Goal: Find specific page/section

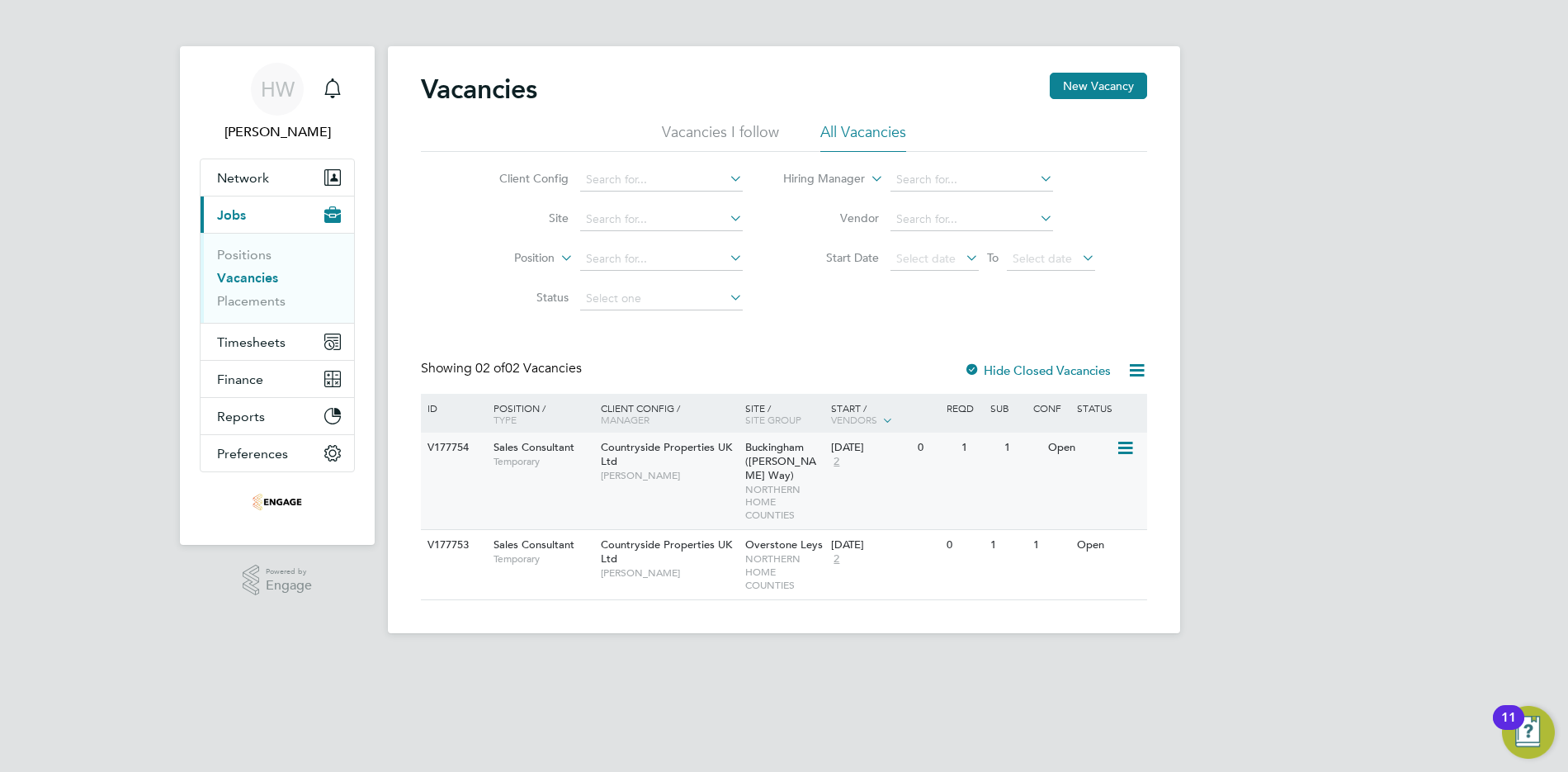
click at [551, 468] on span "Temporary" at bounding box center [543, 461] width 99 height 13
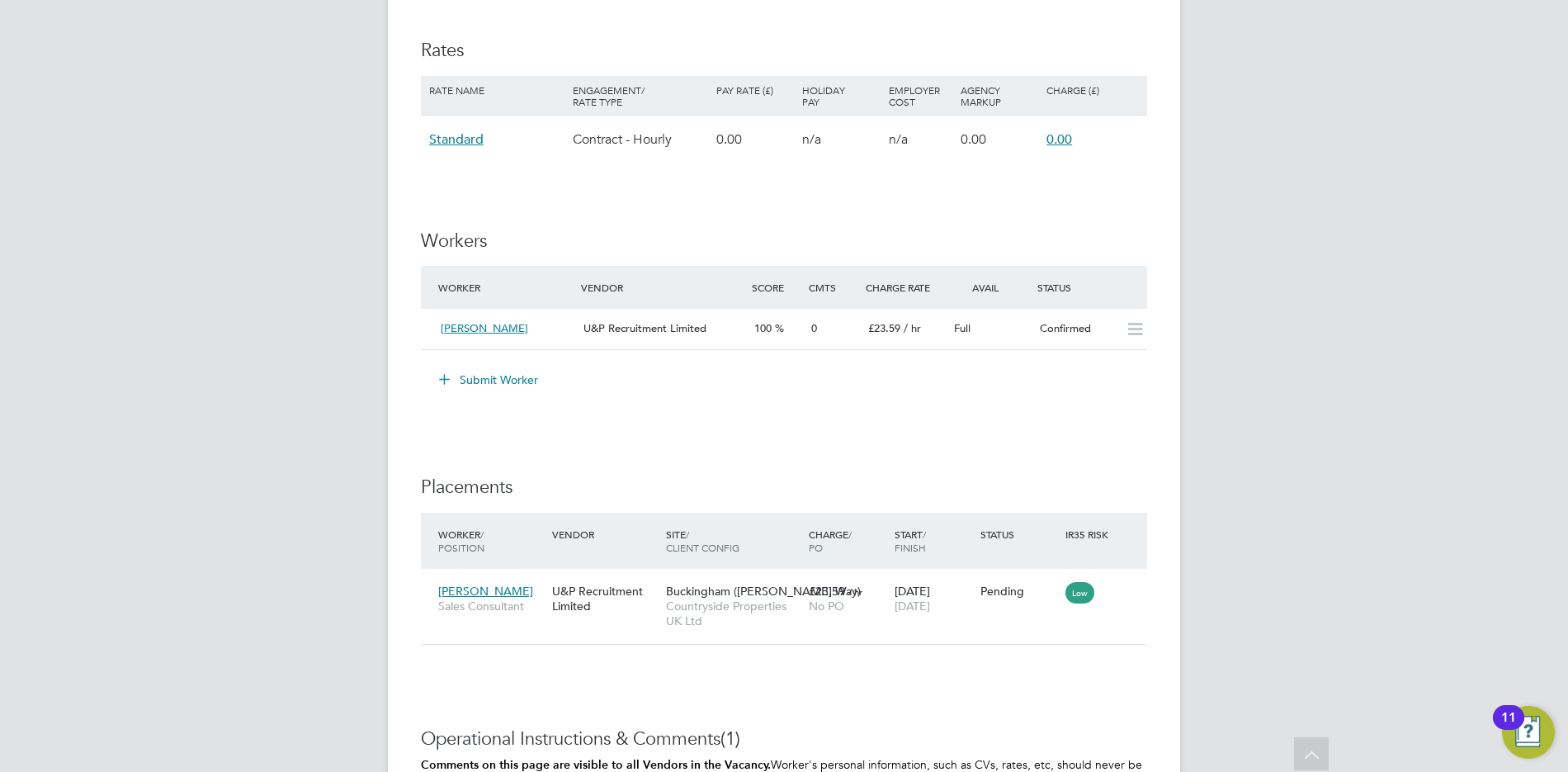
scroll to position [1403, 0]
